Goal: Task Accomplishment & Management: Use online tool/utility

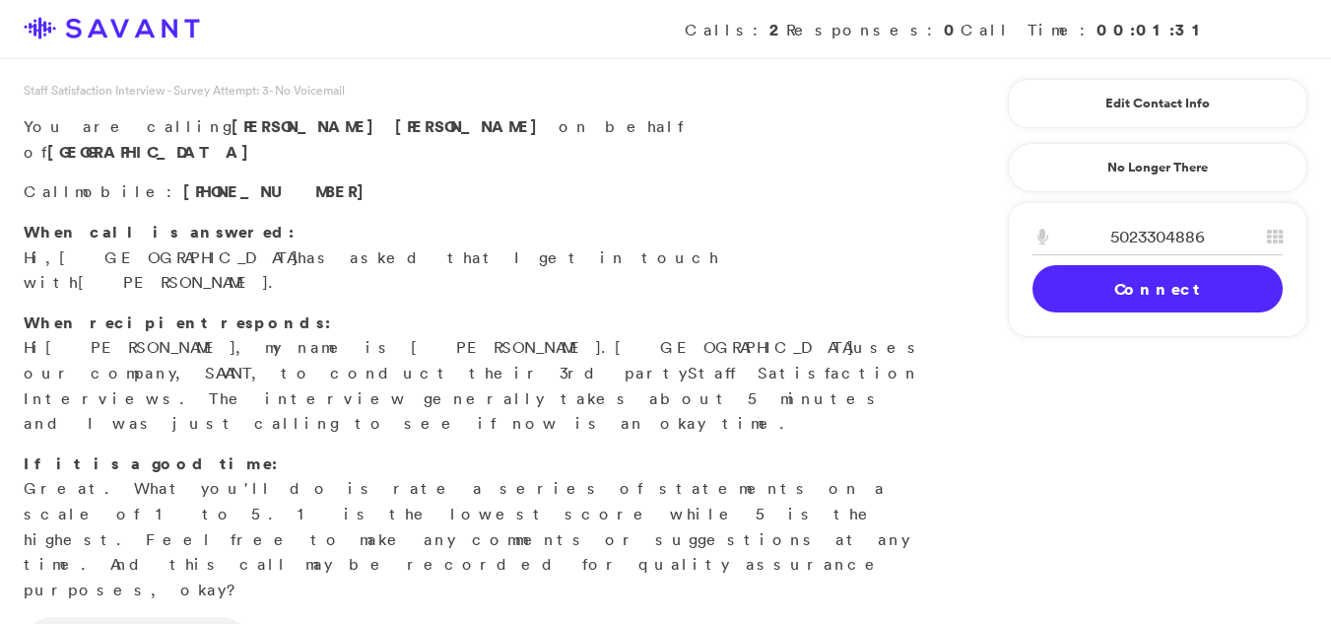
click at [1074, 361] on div "Staff Satisfaction Interview - Survey Attempt: 3 - No Voicemail You are calling…" at bounding box center [665, 621] width 1331 height 1080
click at [1082, 291] on link "Connect" at bounding box center [1157, 288] width 250 height 47
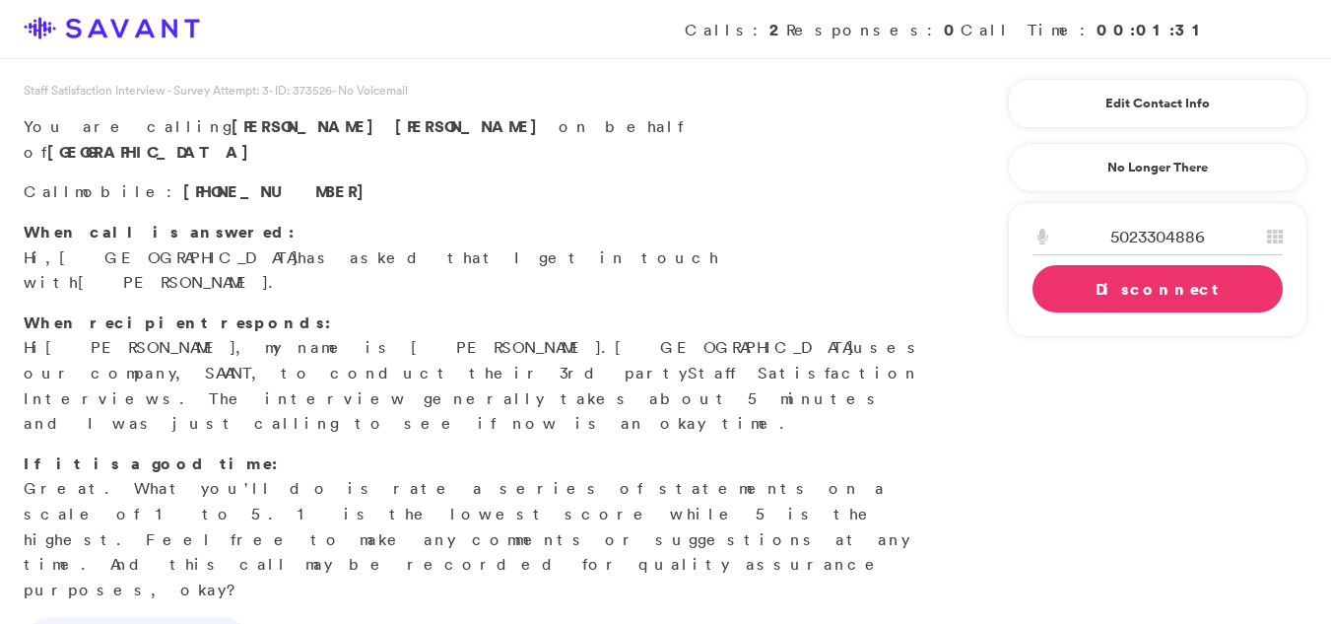
click at [1025, 460] on div "Staff Satisfaction Interview - Survey Attempt: 3 - ID: 373526 - No Voicemail Yo…" at bounding box center [665, 621] width 1331 height 1080
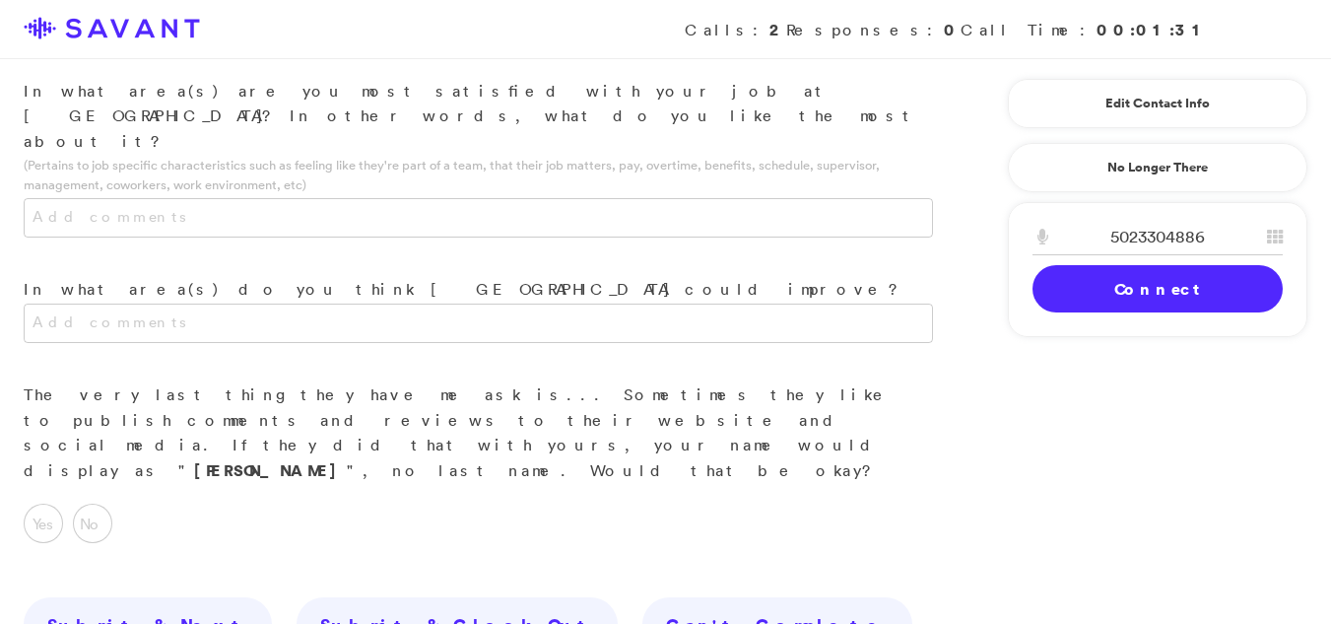
scroll to position [2248, 0]
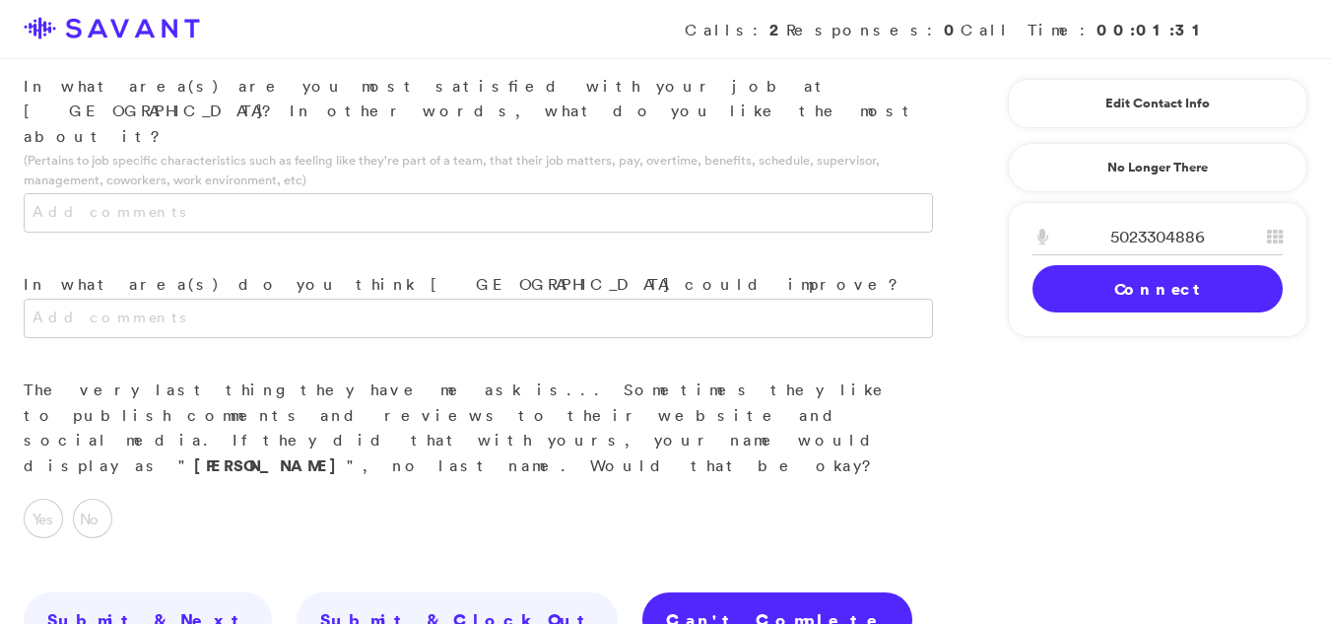
click at [642, 592] on link "Can't Complete" at bounding box center [777, 619] width 270 height 55
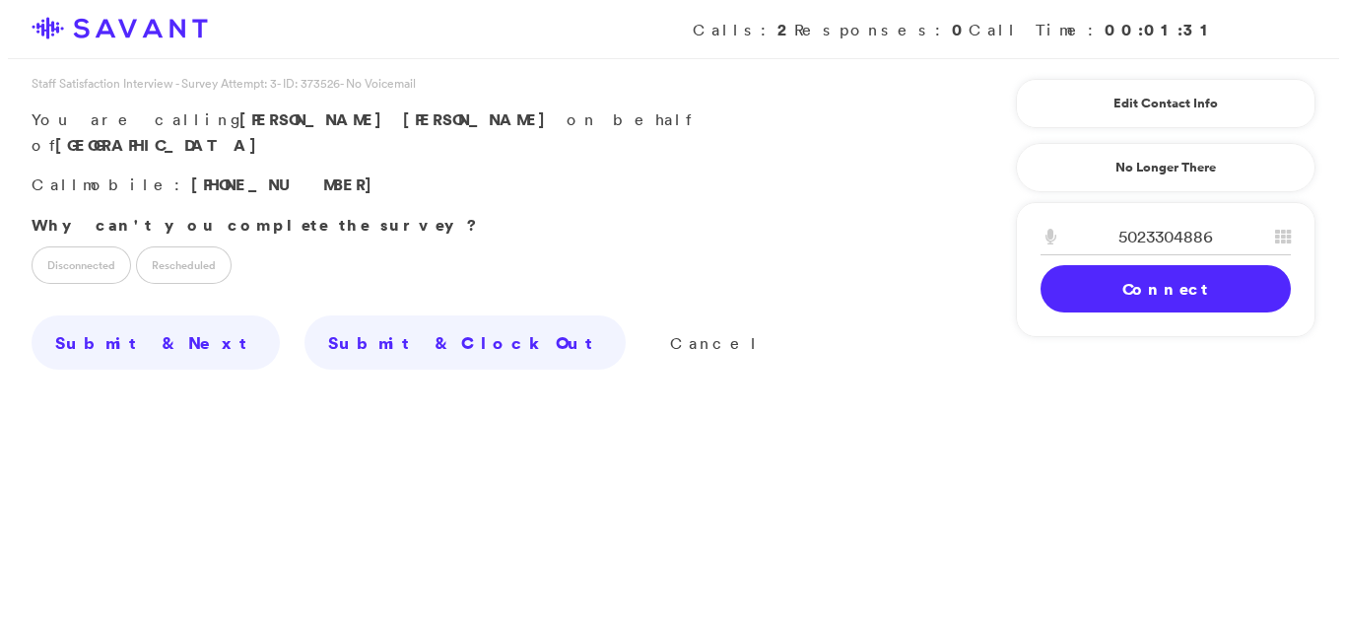
scroll to position [0, 0]
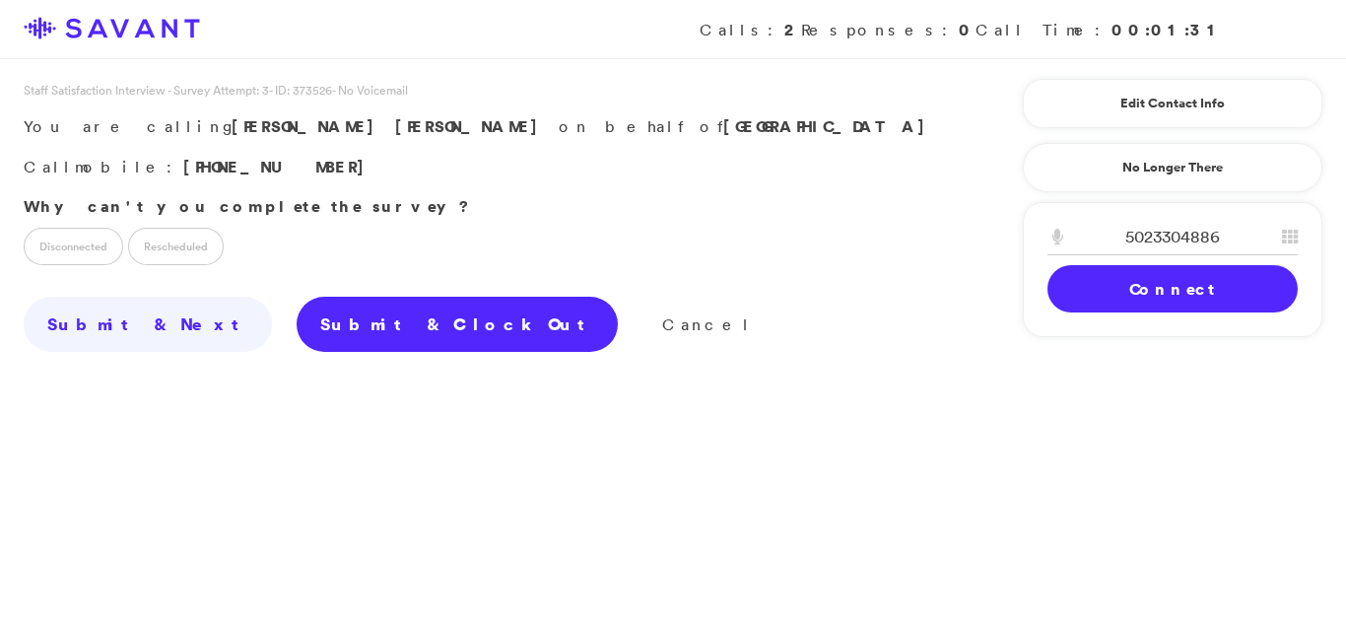
click at [297, 321] on link "Submit & Clock Out" at bounding box center [457, 324] width 321 height 55
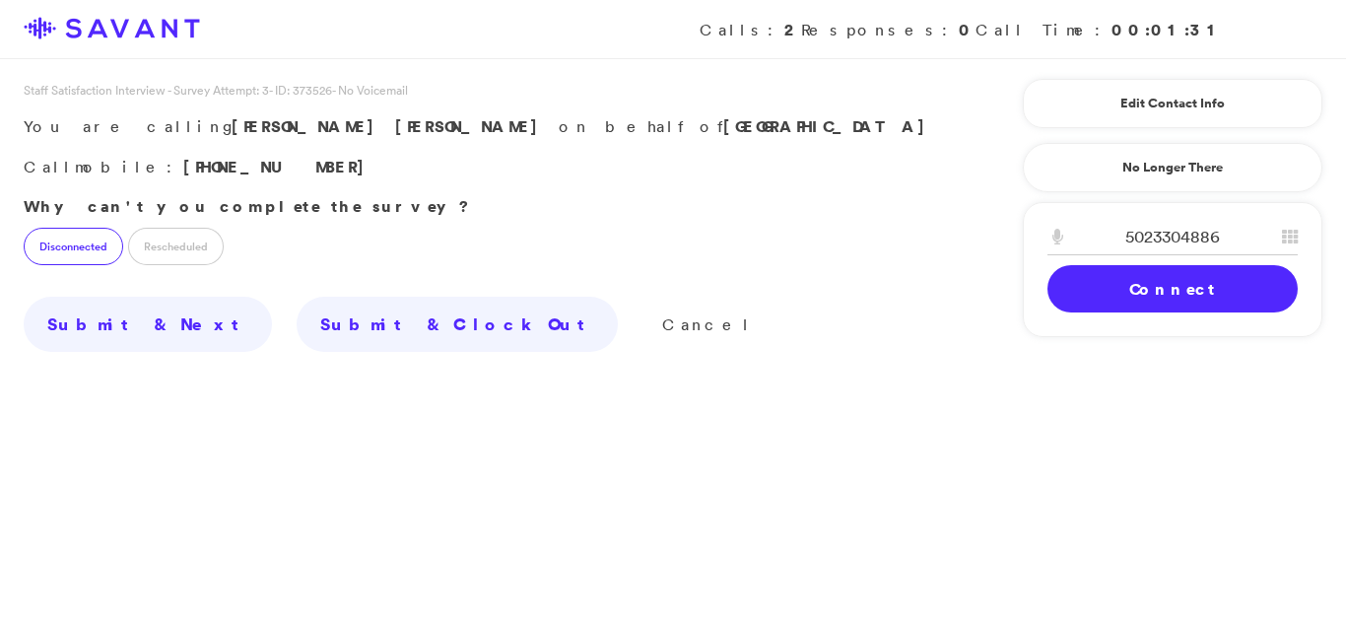
click at [53, 253] on label "Disconnected" at bounding box center [73, 246] width 99 height 37
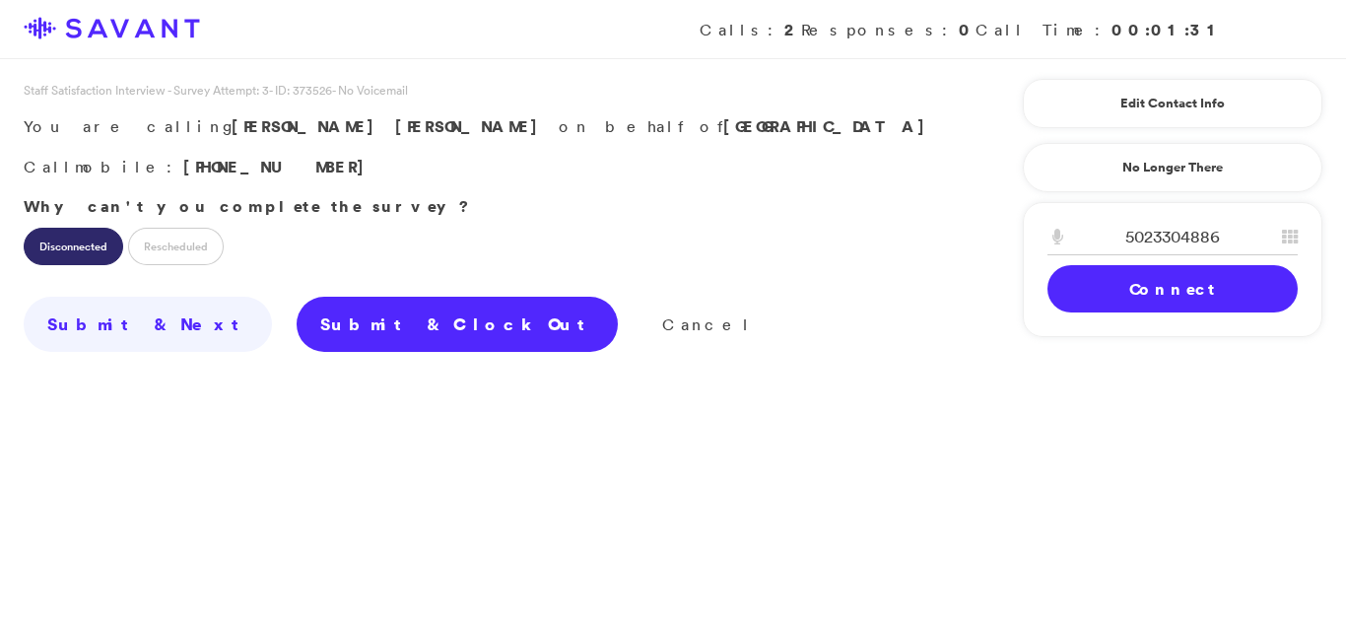
click at [314, 337] on link "Submit & Clock Out" at bounding box center [457, 324] width 321 height 55
